Goal: Obtain resource: Download file/media

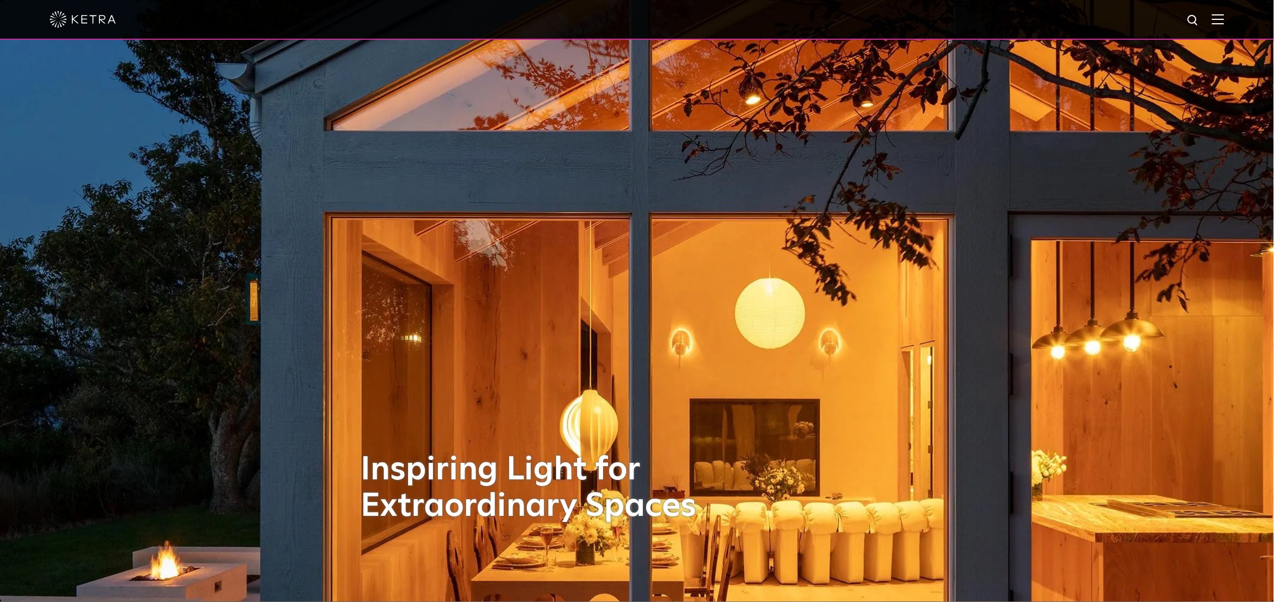
click at [1225, 20] on img at bounding box center [1219, 19] width 12 height 10
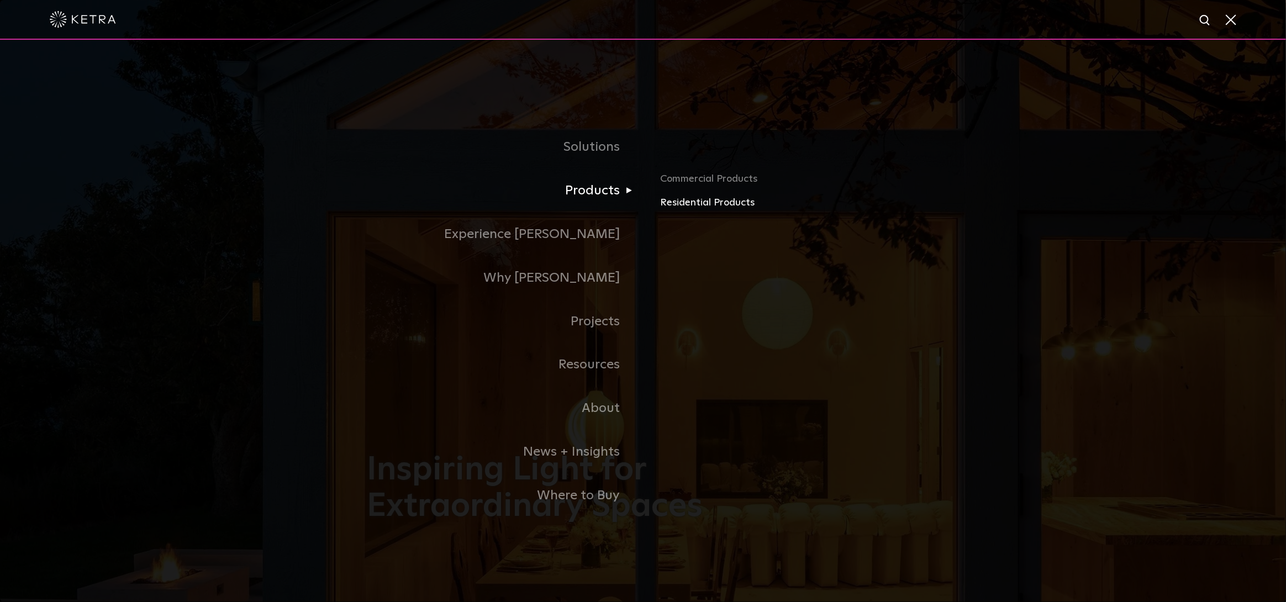
click at [679, 204] on link "Residential Products" at bounding box center [790, 203] width 259 height 16
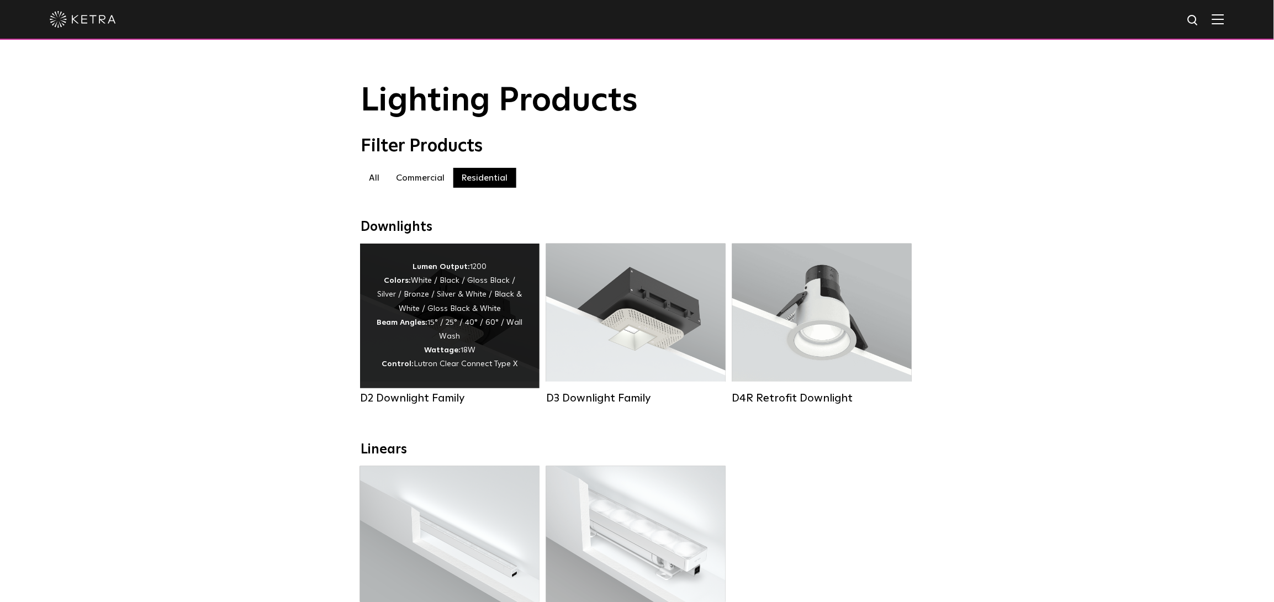
click at [434, 320] on div "Lumen Output: 1200 Colors: White / Black / Gloss Black / Silver / Bronze / Silv…" at bounding box center [450, 316] width 146 height 112
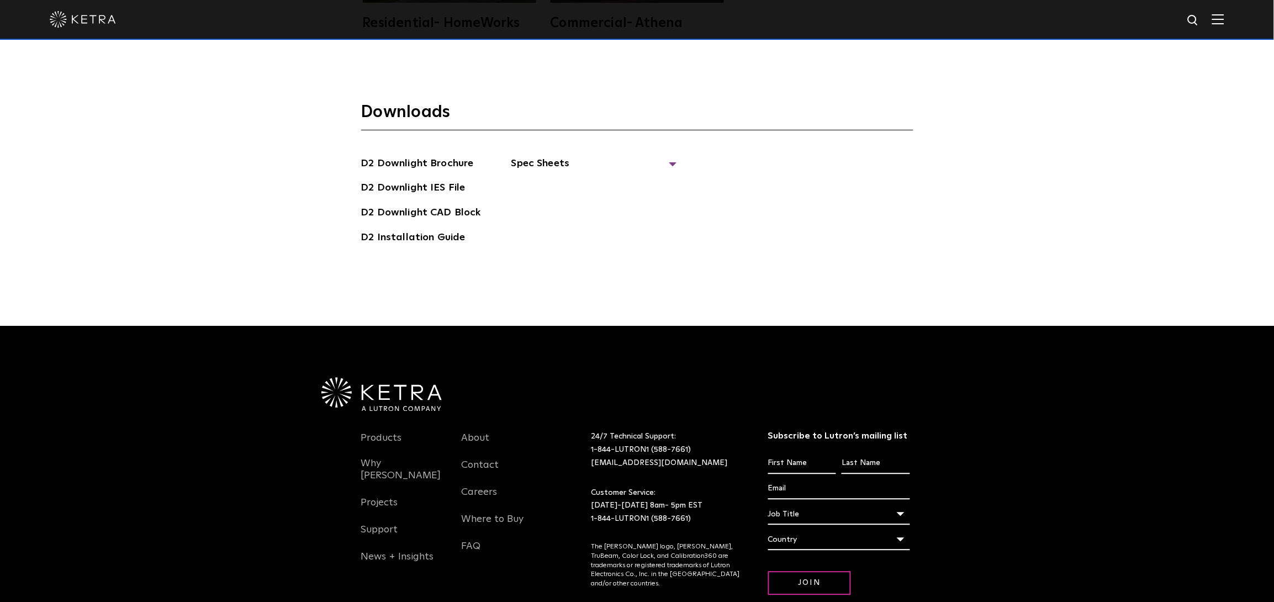
scroll to position [3457, 0]
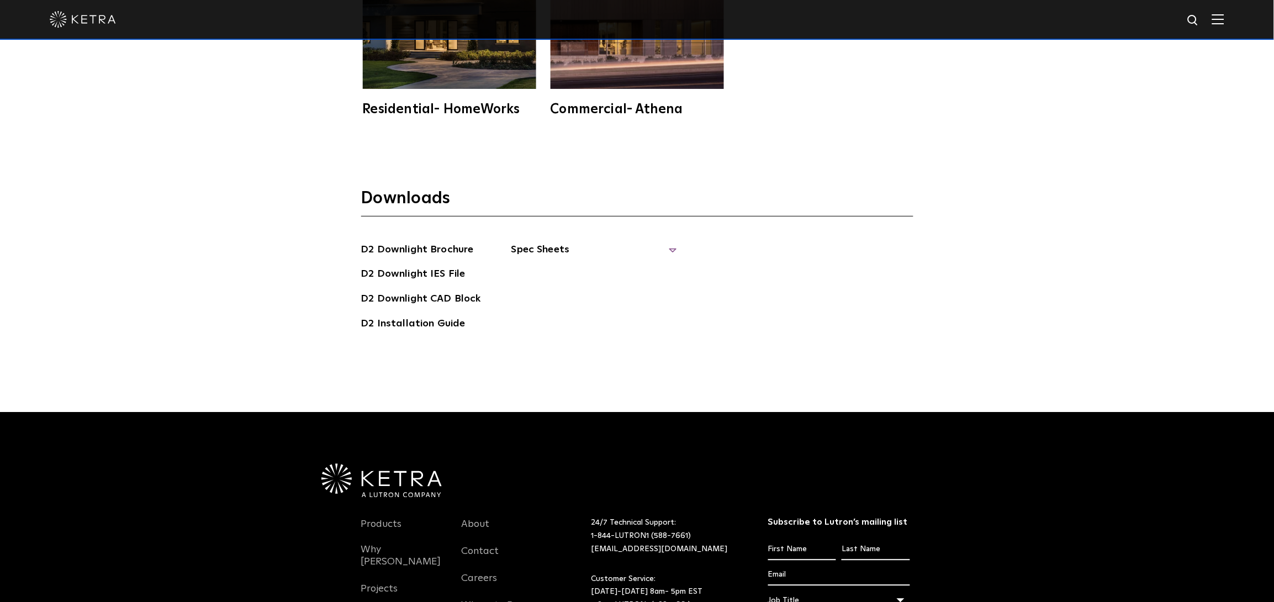
click at [671, 242] on span "Spec Sheets" at bounding box center [595, 254] width 166 height 24
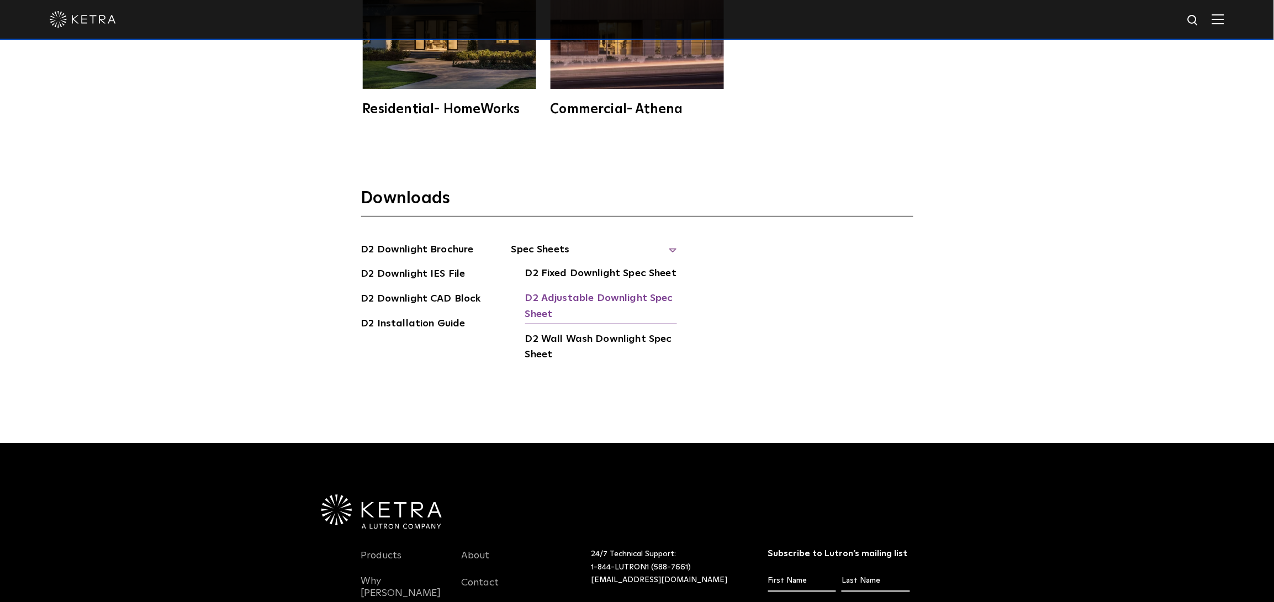
click at [612, 291] on link "D2 Adjustable Downlight Spec Sheet" at bounding box center [601, 308] width 152 height 34
